Goal: Transaction & Acquisition: Purchase product/service

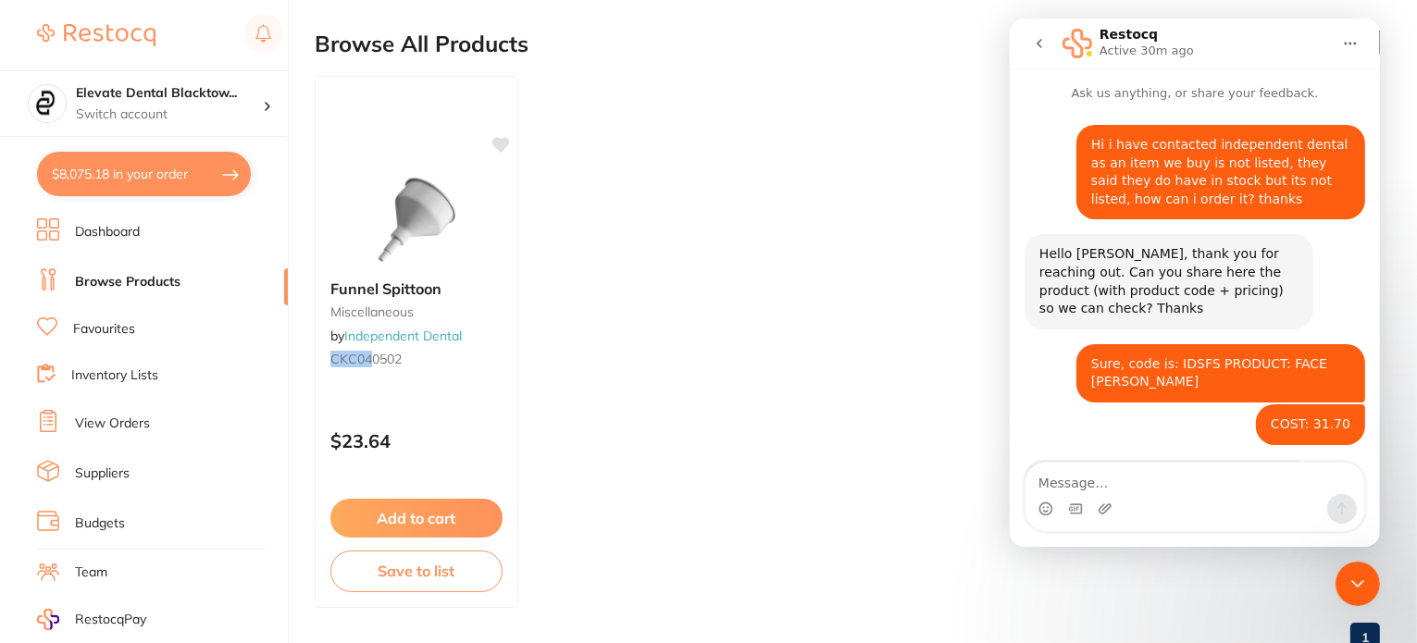
scroll to position [200, 0]
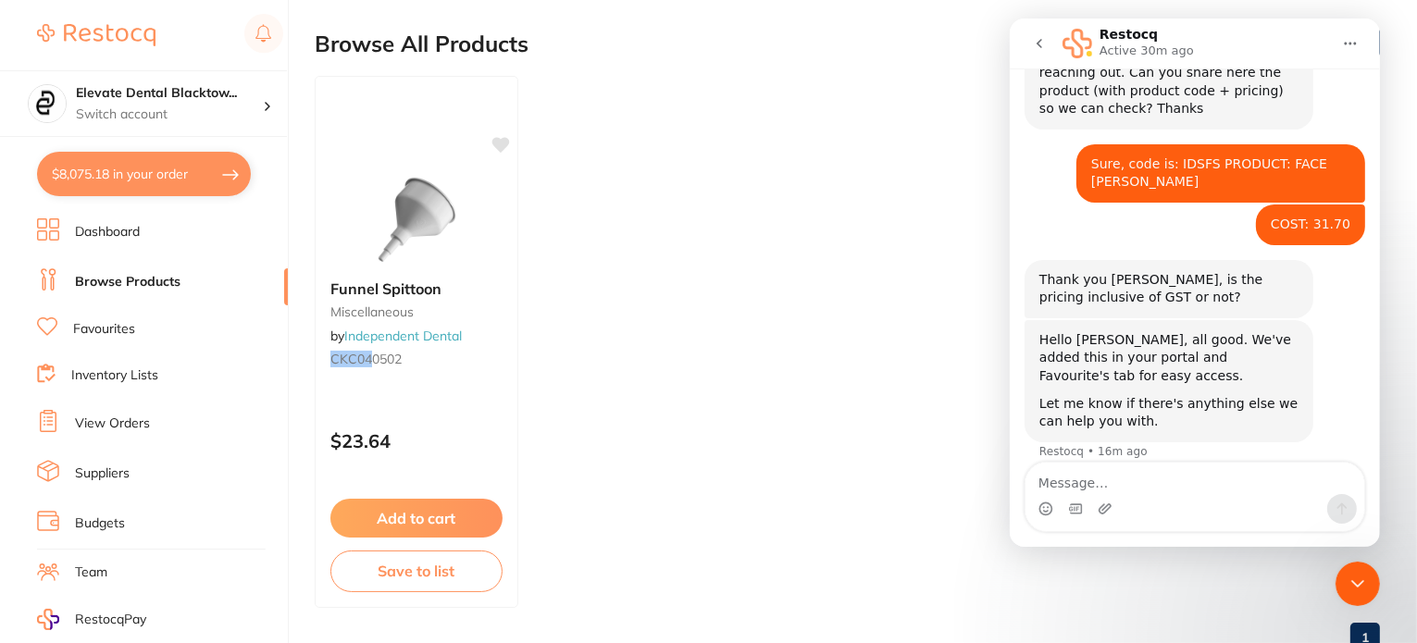
click at [1120, 477] on textarea "Message…" at bounding box center [1194, 478] width 339 height 31
type textarea "m"
type textarea "Many Thanks"
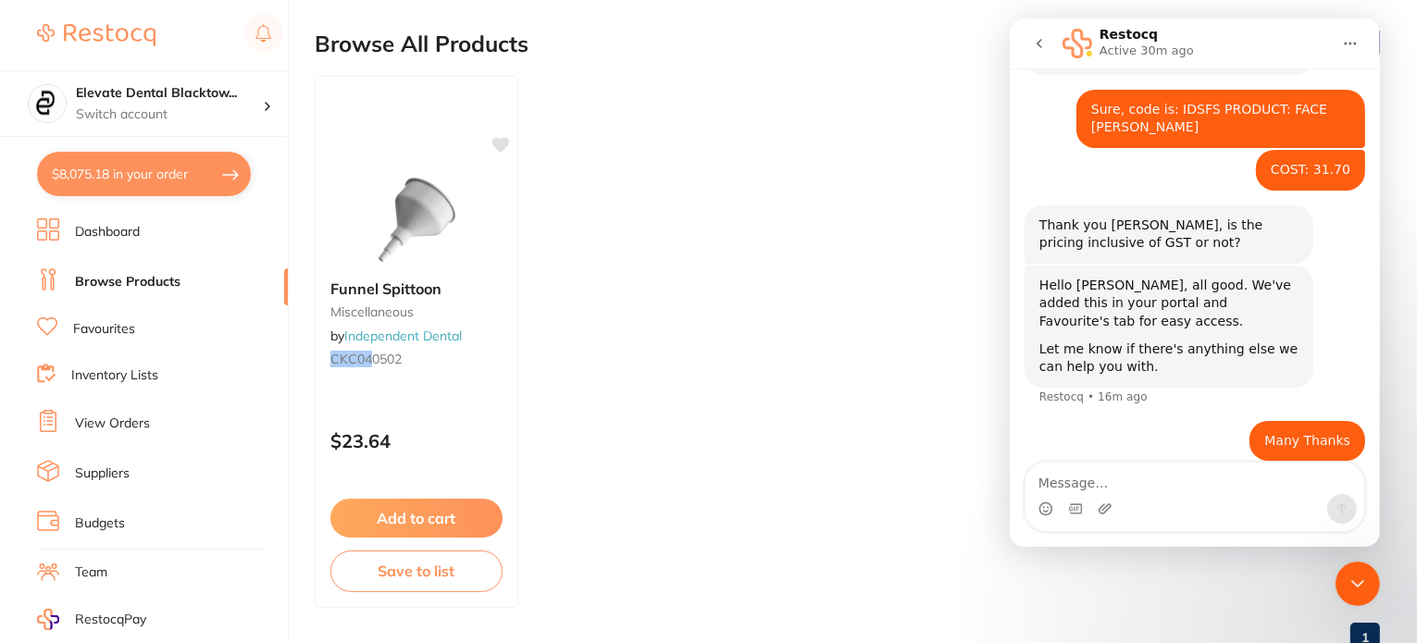
click at [85, 332] on link "Favourites" at bounding box center [104, 329] width 62 height 19
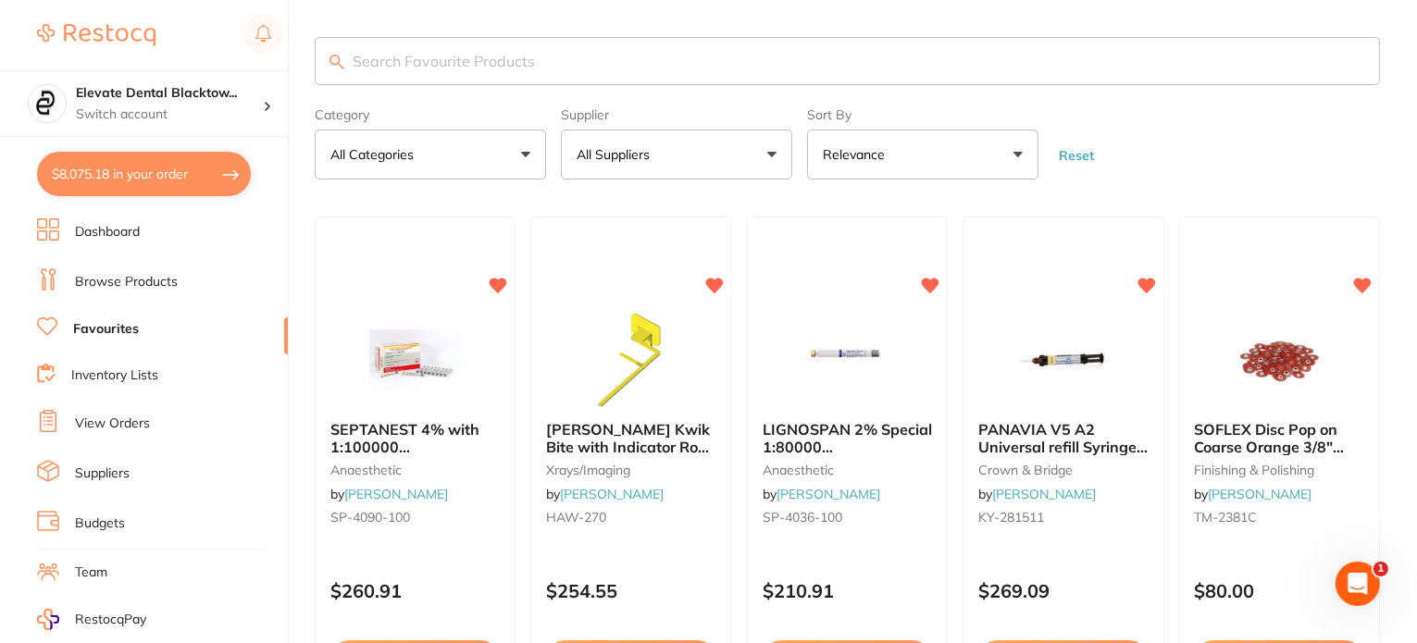
click at [398, 59] on input "search" at bounding box center [847, 61] width 1065 height 48
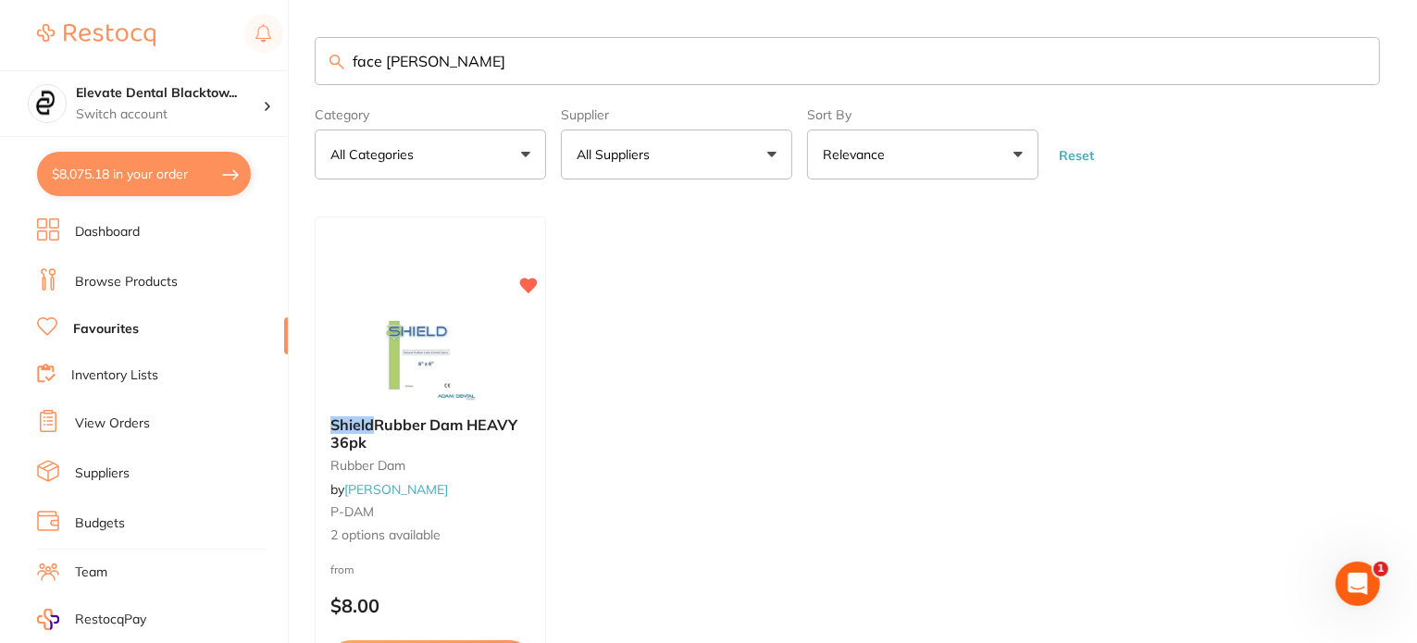
type input "face [PERSON_NAME]"
click at [83, 327] on link "Favourites" at bounding box center [106, 329] width 66 height 19
click at [676, 156] on button "All Suppliers" at bounding box center [676, 155] width 231 height 50
click at [663, 216] on input "search" at bounding box center [676, 210] width 231 height 46
type input "indep"
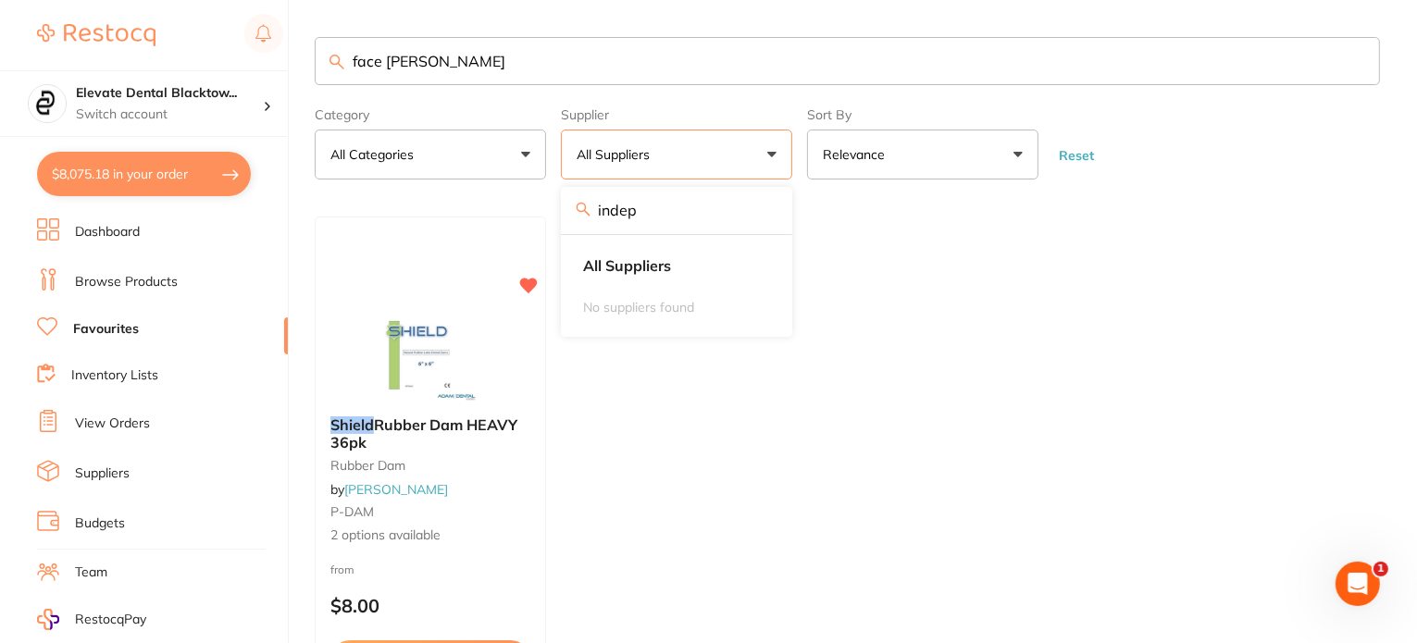
drag, startPoint x: 917, startPoint y: 266, endPoint x: 941, endPoint y: 251, distance: 28.3
click at [922, 262] on ul "Shield Rubber Dam HEAVY 36pk rubber dam by [PERSON_NAME] P-DAM 2 options availa…" at bounding box center [847, 483] width 1065 height 532
click at [1085, 155] on button "Reset" at bounding box center [1076, 155] width 46 height 17
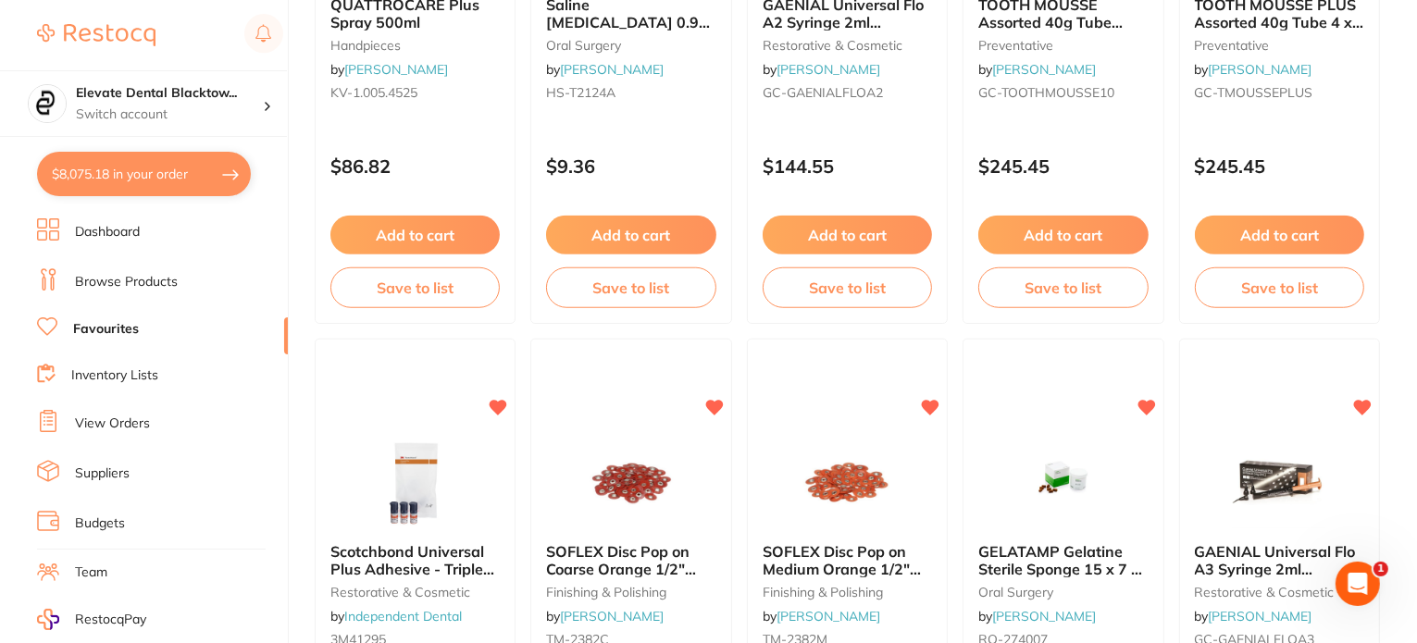
scroll to position [1321, 0]
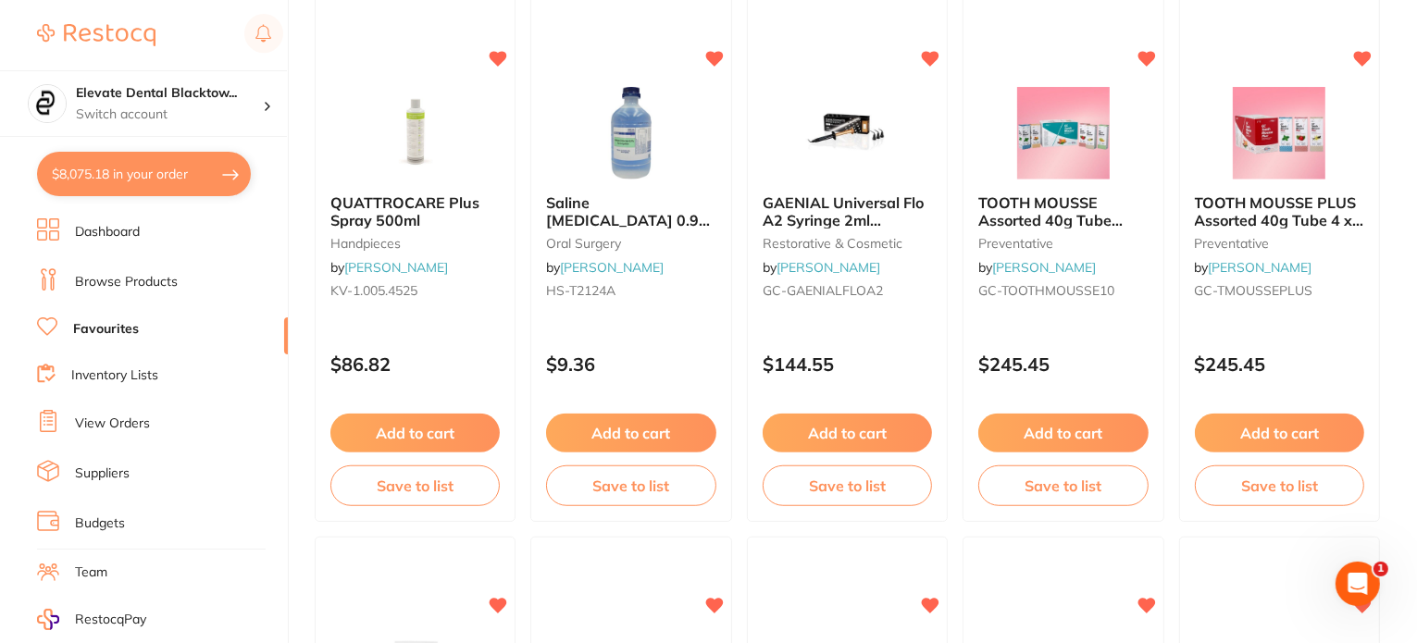
click at [140, 282] on link "Browse Products" at bounding box center [126, 282] width 103 height 19
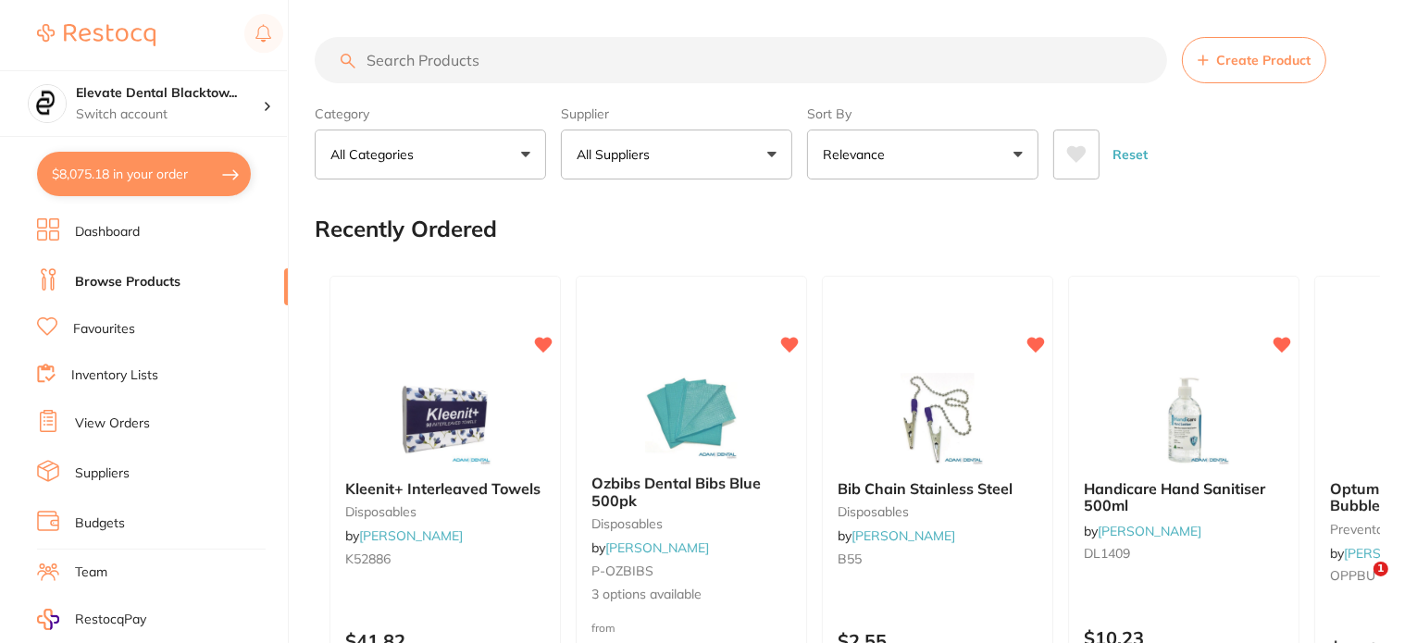
click at [472, 66] on input "search" at bounding box center [741, 60] width 852 height 46
type input "mouthwatch camera"
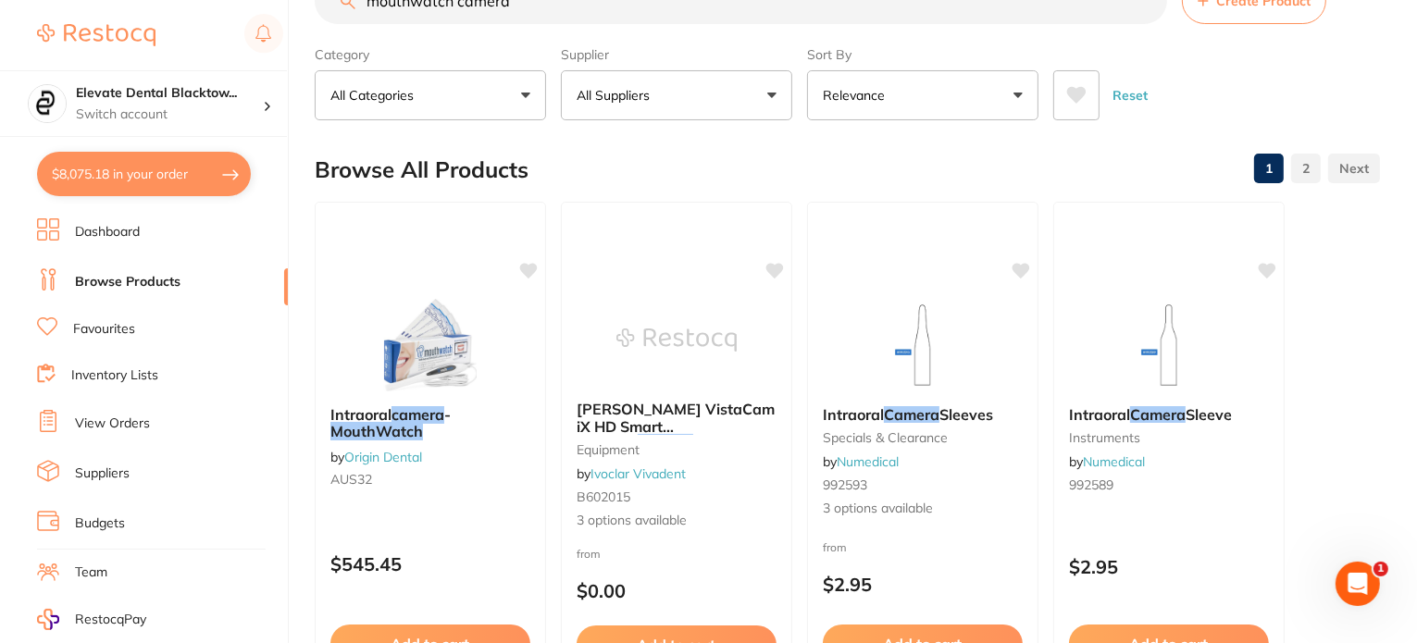
scroll to position [93, 0]
